Goal: Find specific page/section: Find specific page/section

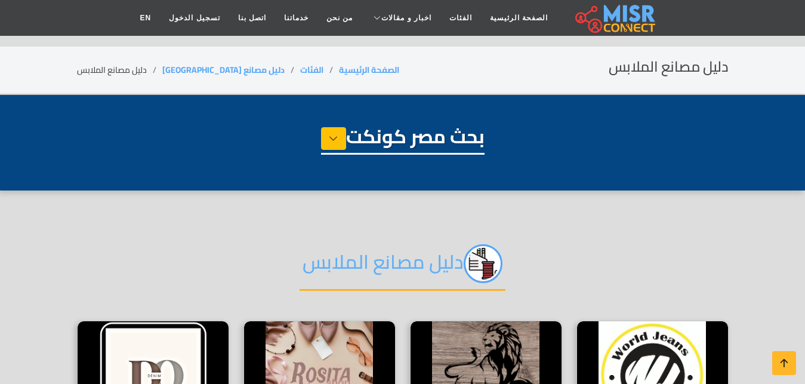
select select "**********"
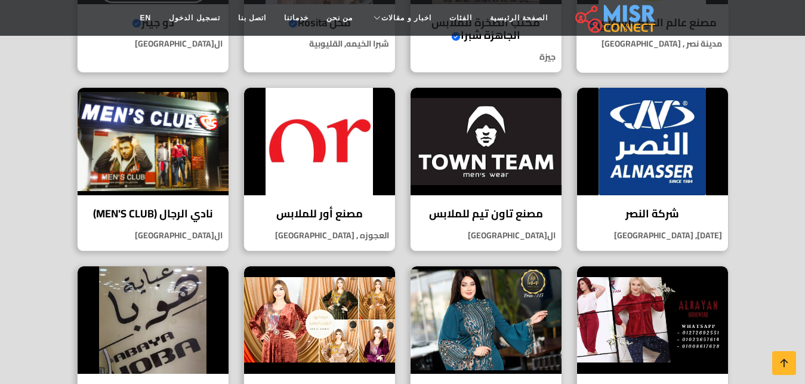
scroll to position [426, 0]
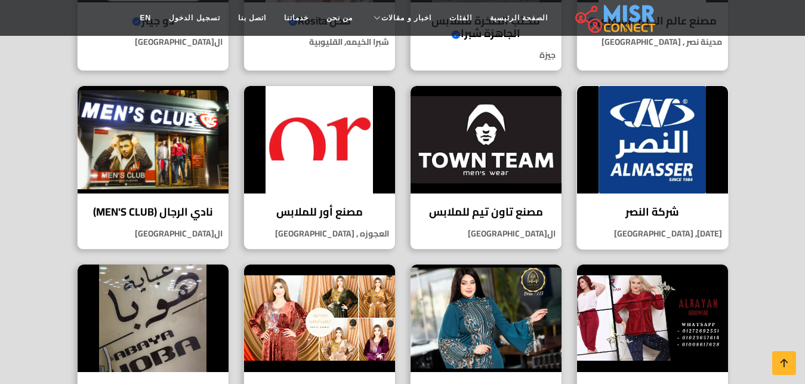
click at [648, 193] on img at bounding box center [652, 139] width 151 height 107
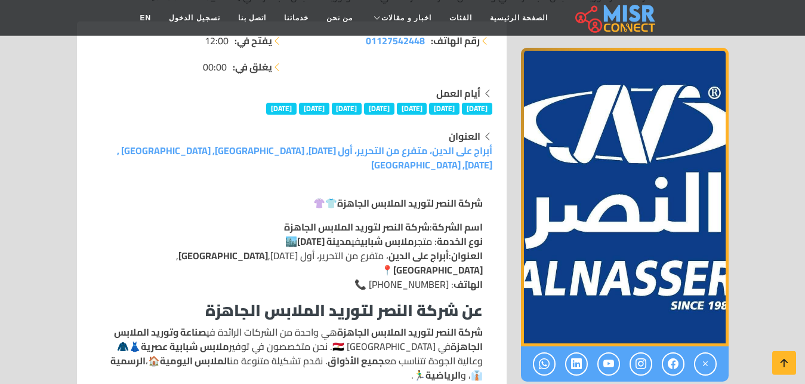
scroll to position [183, 0]
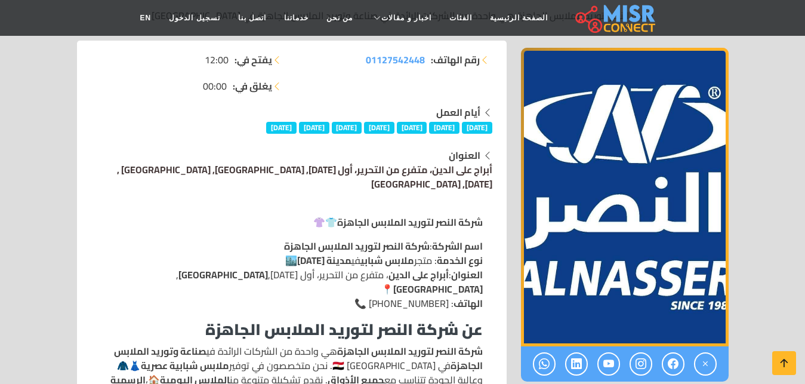
click at [440, 161] on link "أبراج على الدين، متفرع من التحرير، أول [DATE], [GEOGRAPHIC_DATA], [GEOGRAPHIC_D…" at bounding box center [304, 177] width 375 height 32
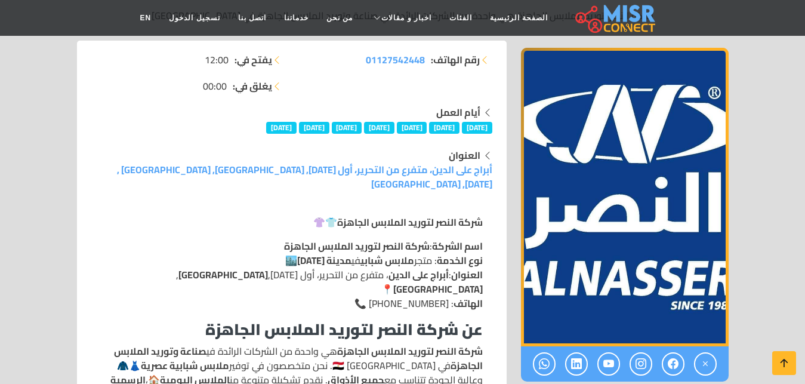
click at [410, 213] on strong "شركة النصر لتوريد الملابس الجاهزة" at bounding box center [410, 222] width 146 height 18
click at [477, 237] on strong "اسم الشركة" at bounding box center [457, 246] width 51 height 18
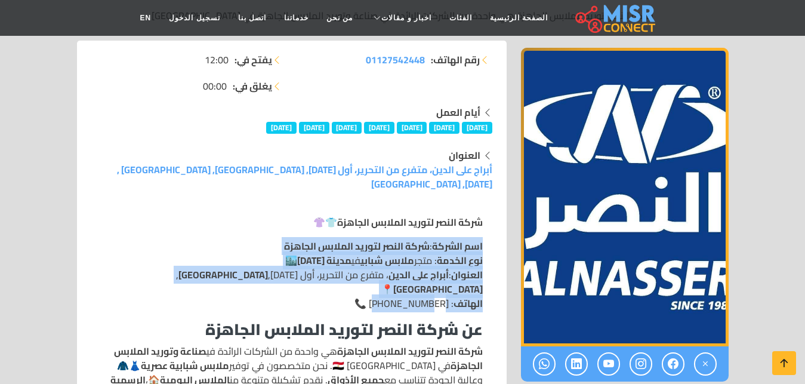
drag, startPoint x: 482, startPoint y: 204, endPoint x: 448, endPoint y: 251, distance: 57.3
click at [448, 251] on p "اسم الشركة : شركة النصر لتوريد الملابس الجاهزة نوع الخدمة : متجر ملابس شبابي في…" at bounding box center [292, 275] width 382 height 72
copy p "اسم الشركة : شركة النصر لتوريد الملابس الجاهزة نوع الخدمة : متجر ملابس شبابي في…"
